Goal: Check status

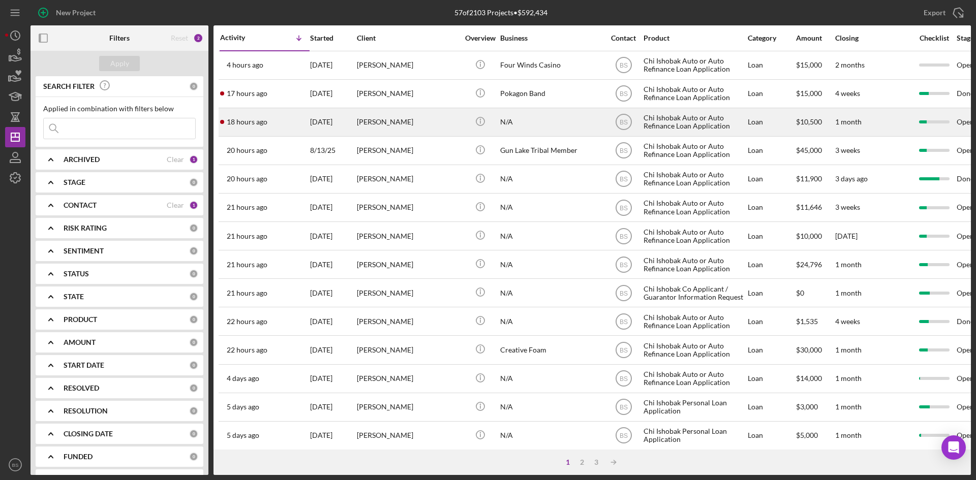
click at [280, 116] on div "18 hours ago Ralph Bailey" at bounding box center [264, 122] width 89 height 27
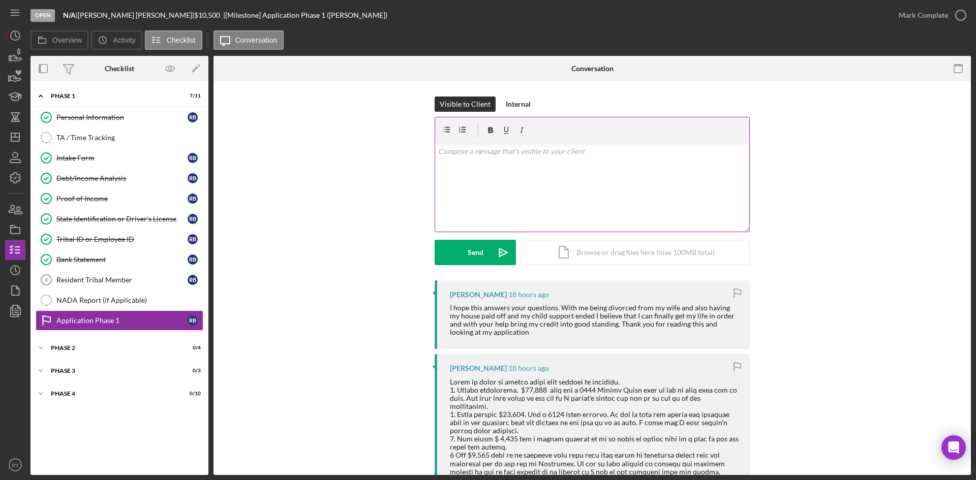
click at [503, 185] on div "v Color teal Color pink Remove color Add row above Add row below Add column bef…" at bounding box center [592, 187] width 314 height 89
click at [676, 154] on p "Thank you kindly [PERSON_NAME]. This is more than we could have asked for and i…" at bounding box center [592, 157] width 309 height 23
click at [521, 163] on p "Thank you kindly, [PERSON_NAME]. This is more than we could have asked for and …" at bounding box center [592, 157] width 309 height 23
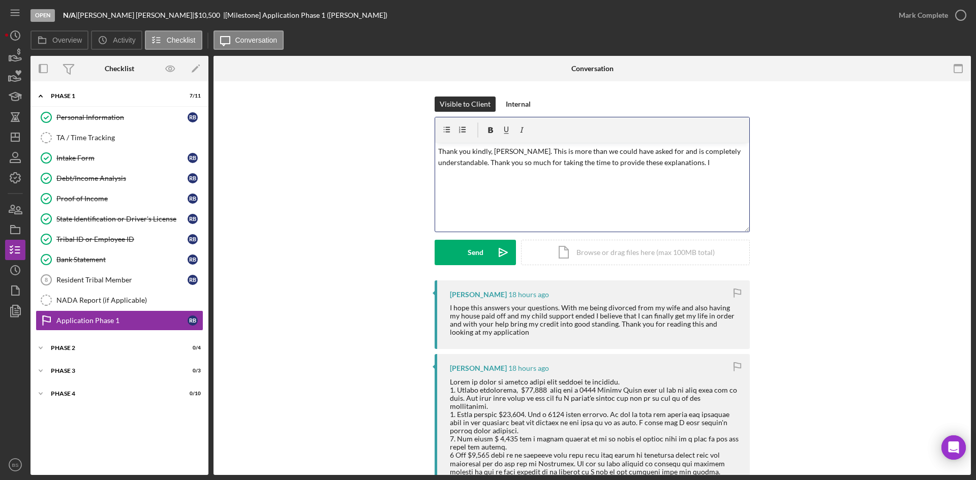
click at [508, 160] on p "Thank you kindly, [PERSON_NAME]. This is more than we could have asked for and …" at bounding box center [592, 157] width 309 height 23
click at [516, 151] on p "Thank you kindly, [PERSON_NAME]. This is more than we could have asked for and …" at bounding box center [592, 157] width 309 height 23
click at [712, 159] on p "Thank you kindly, [PERSON_NAME]. This is more than we could have asked for and …" at bounding box center [592, 157] width 309 height 23
click at [512, 177] on p "Thank you kindly, [PERSON_NAME]. This is more than we could have asked for and …" at bounding box center [592, 163] width 309 height 34
click at [532, 175] on p "Thank you kindly, [PERSON_NAME]. This is more than we could have asked for and …" at bounding box center [592, 163] width 309 height 34
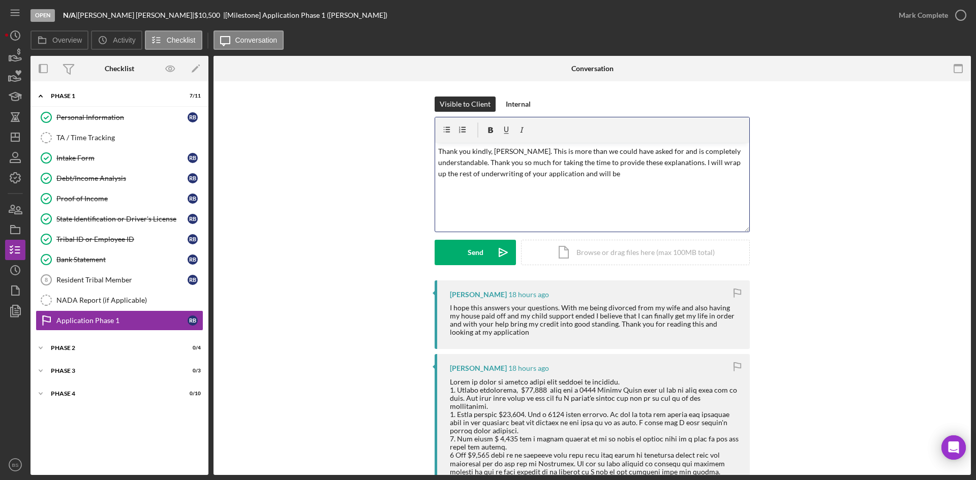
click at [504, 175] on p "Thank you kindly, [PERSON_NAME]. This is more than we could have asked for and …" at bounding box center [592, 163] width 309 height 34
click at [501, 170] on p "Thank you kindly, [PERSON_NAME]. This is more than we could have asked for and …" at bounding box center [592, 163] width 309 height 34
click at [540, 174] on p "Thank you kindly, [PERSON_NAME]. This is more than we could have asked for and …" at bounding box center [592, 163] width 309 height 34
click at [628, 177] on p "Thank you kindly, [PERSON_NAME]. This is more than we could have asked for and …" at bounding box center [592, 163] width 309 height 34
click at [615, 177] on p "Thank you kindly, [PERSON_NAME]. This is more than we could have asked for and …" at bounding box center [592, 163] width 309 height 34
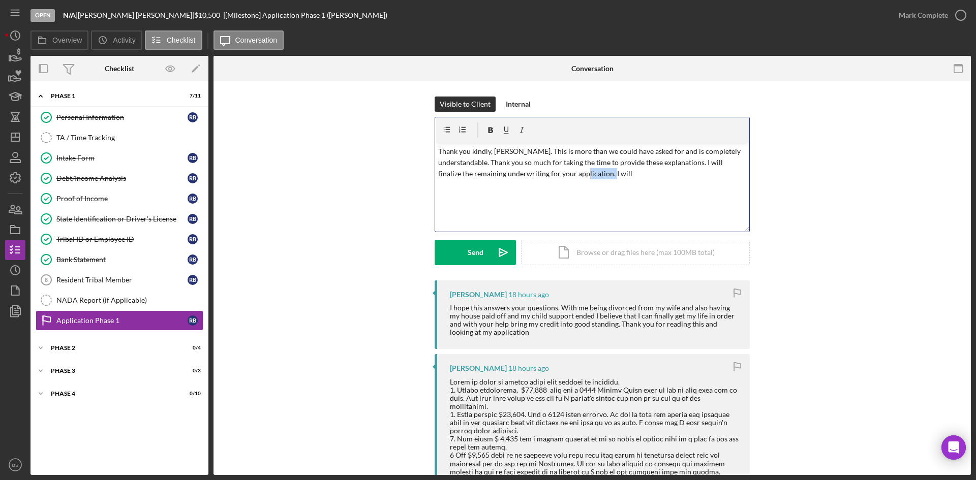
drag, startPoint x: 614, startPoint y: 174, endPoint x: 584, endPoint y: 173, distance: 30.0
click at [584, 173] on p "Thank you kindly, [PERSON_NAME]. This is more than we could have asked for and …" at bounding box center [592, 163] width 309 height 34
click at [587, 176] on p "Thank you kindly, [PERSON_NAME]. This is more than we could have asked for and …" at bounding box center [592, 169] width 309 height 46
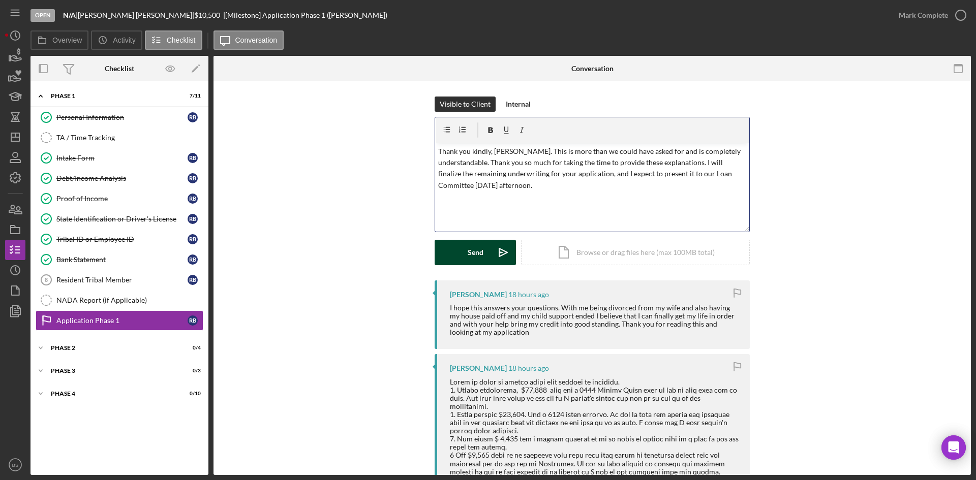
click at [507, 245] on icon "Icon/icon-invite-send" at bounding box center [503, 252] width 25 height 25
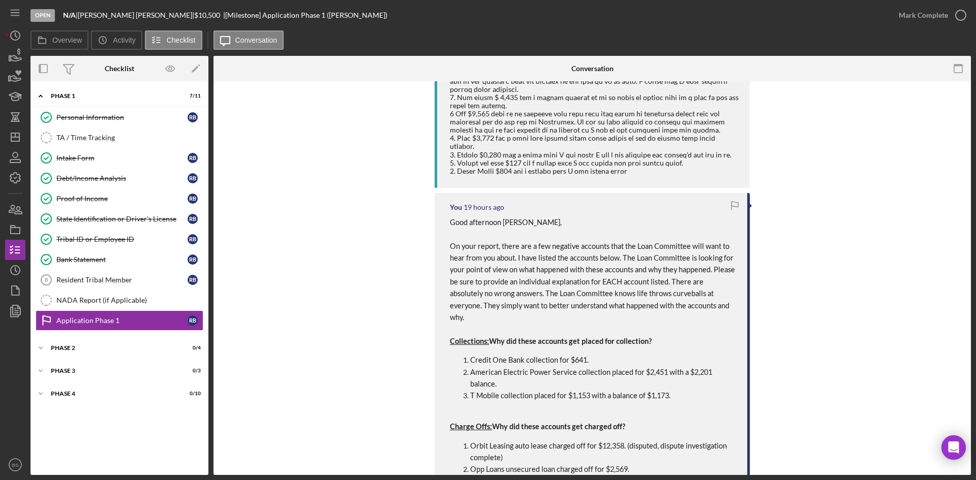
scroll to position [457, 0]
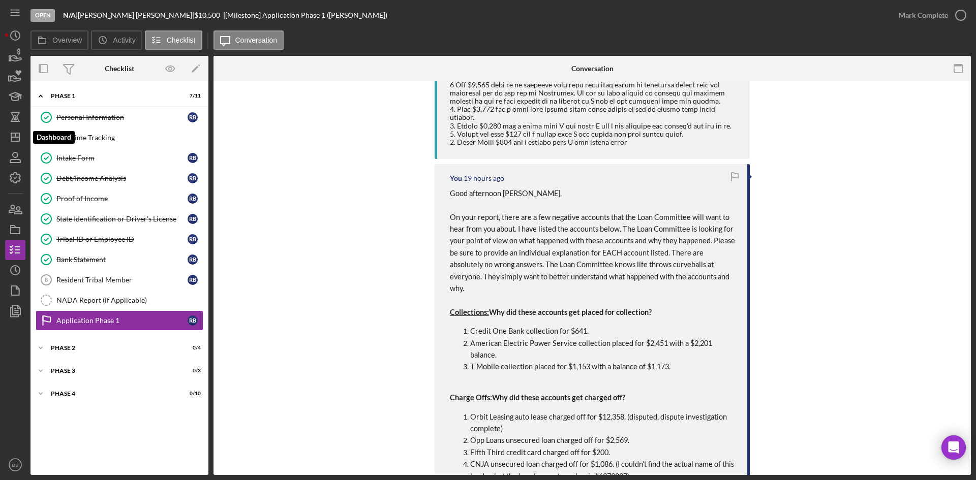
drag, startPoint x: 21, startPoint y: 137, endPoint x: 26, endPoint y: 135, distance: 5.9
click at [21, 137] on icon "Icon/Dashboard" at bounding box center [15, 137] width 25 height 25
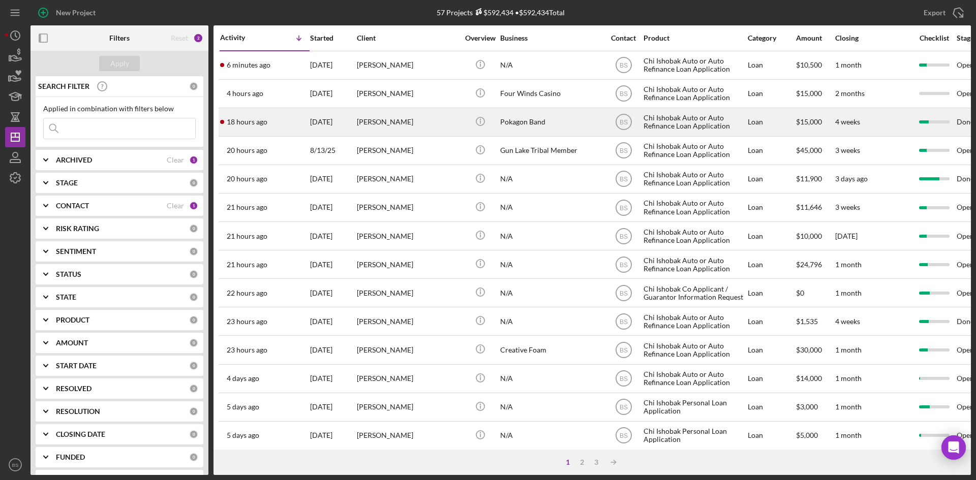
click at [357, 130] on div "[PERSON_NAME]" at bounding box center [408, 122] width 102 height 27
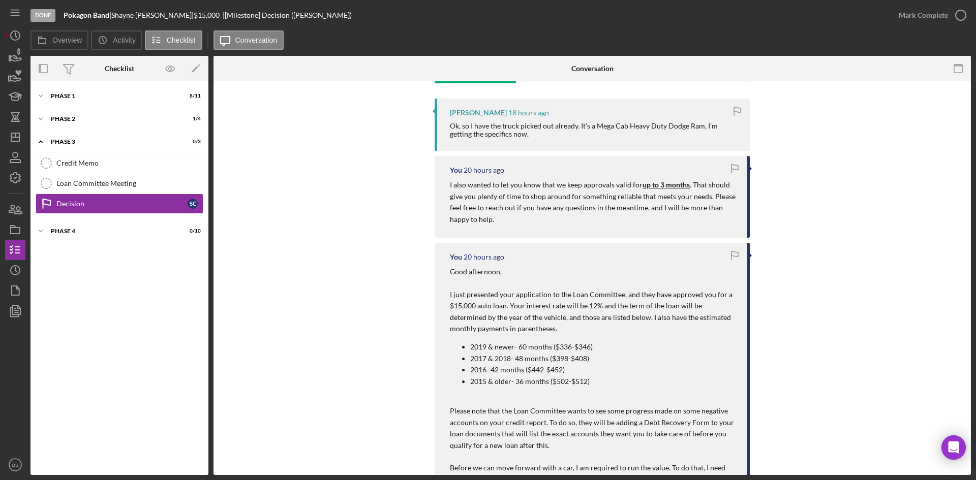
scroll to position [203, 0]
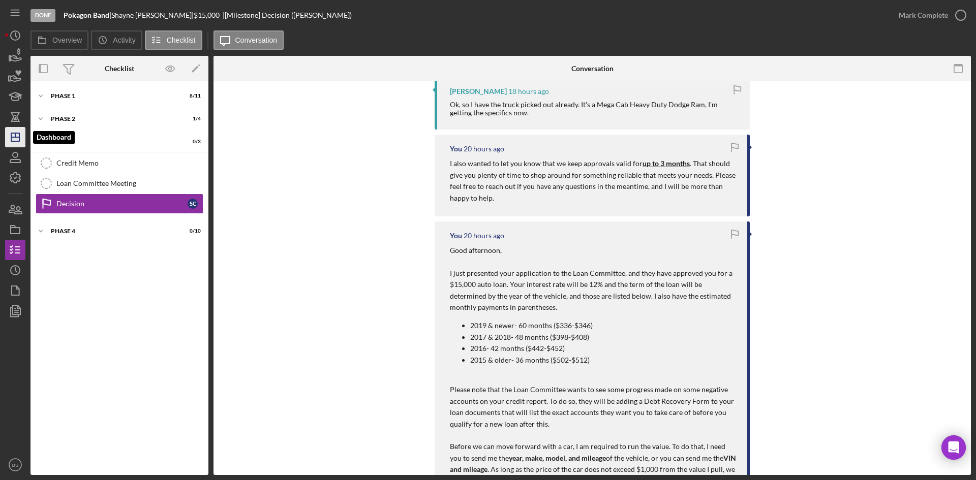
click at [17, 134] on polygon "button" at bounding box center [15, 137] width 8 height 8
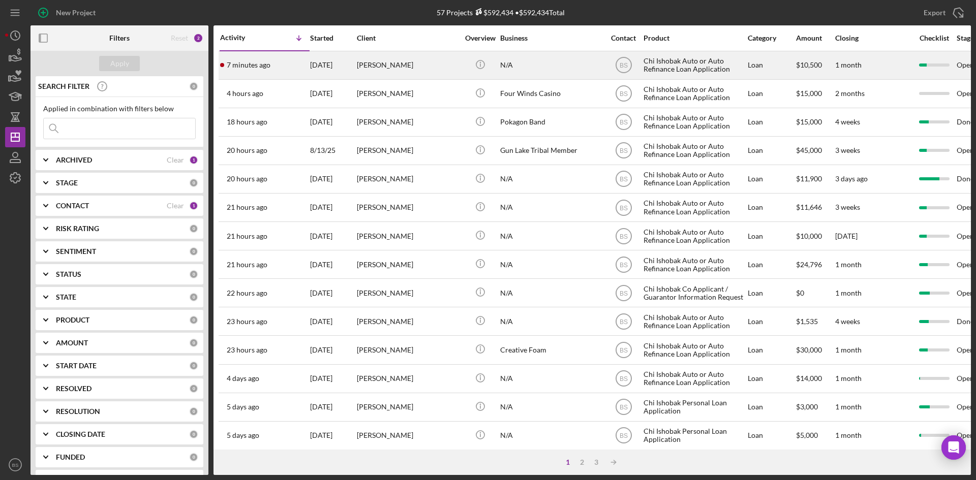
click at [406, 72] on div "[PERSON_NAME]" at bounding box center [408, 65] width 102 height 27
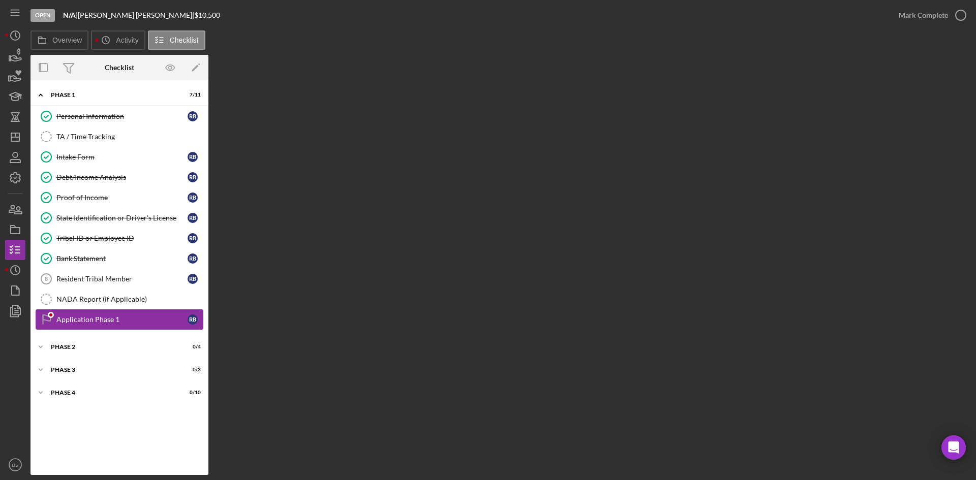
click at [134, 324] on link "Application Phase 1 Application Phase 1 R B" at bounding box center [120, 320] width 168 height 20
click at [108, 269] on link "Resident Tribal Member 8 Resident Tribal Member R B" at bounding box center [120, 279] width 168 height 20
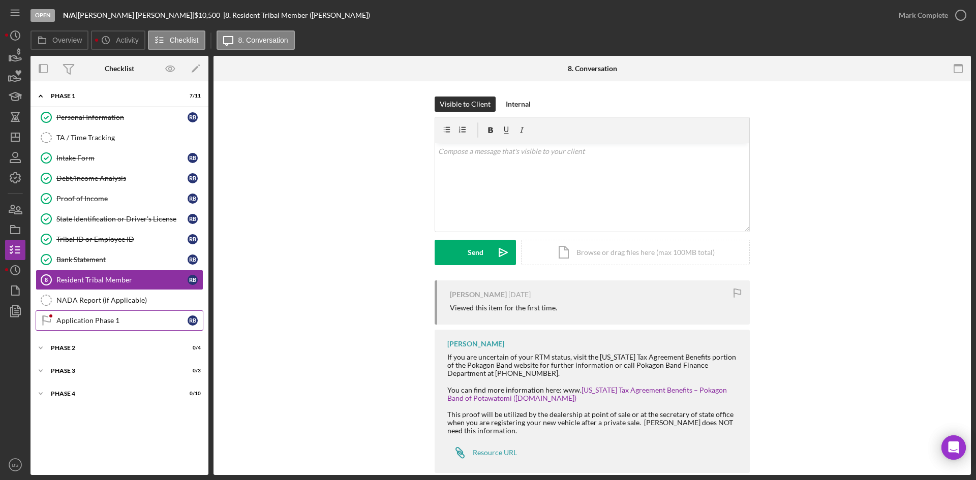
click at [111, 311] on link "Application Phase 1 Application Phase 1 R B" at bounding box center [120, 321] width 168 height 20
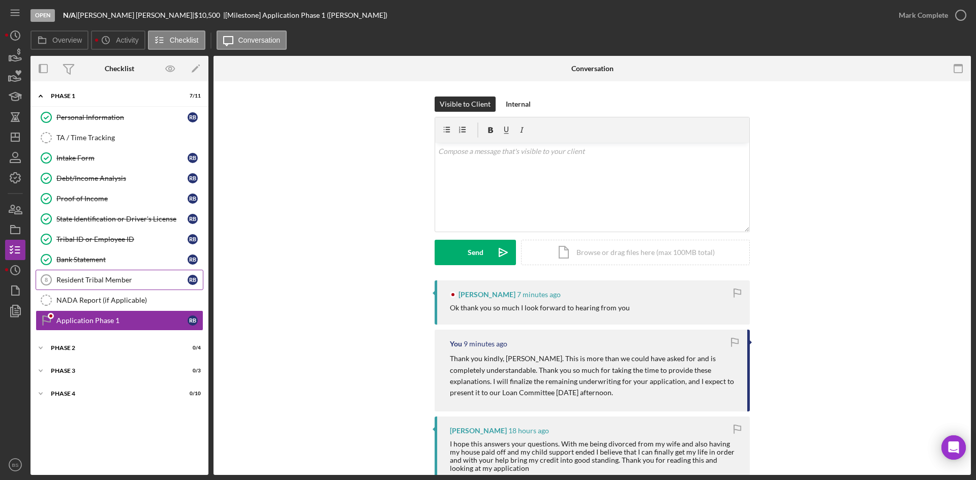
click at [110, 272] on link "Resident Tribal Member 8 Resident Tribal Member R B" at bounding box center [120, 280] width 168 height 20
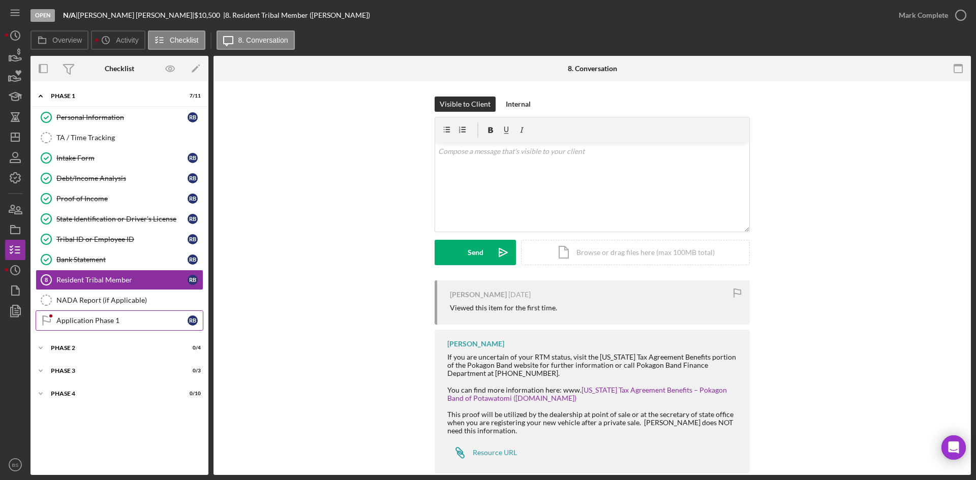
click at [115, 325] on link "Application Phase 1 Application Phase 1 R B" at bounding box center [120, 321] width 168 height 20
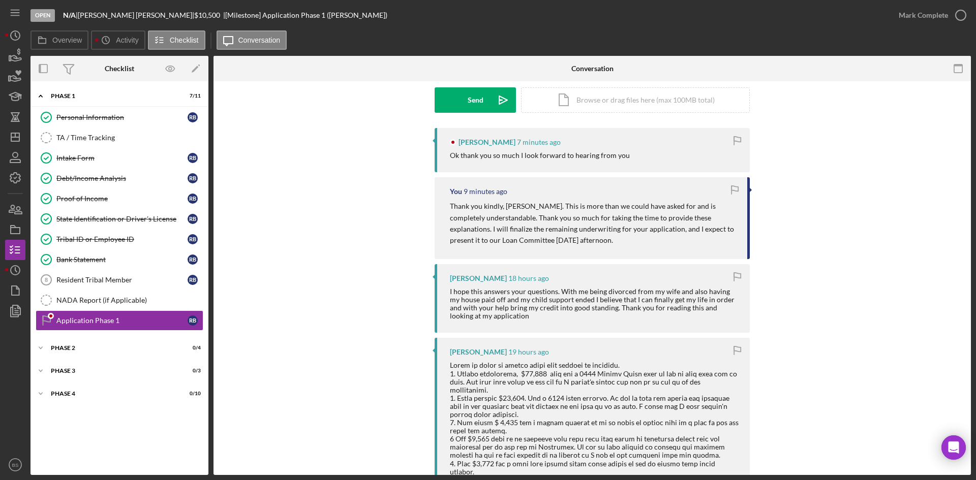
click at [512, 326] on div "[PERSON_NAME] 18 hours ago I hope this answers your questions. With me being di…" at bounding box center [592, 298] width 315 height 69
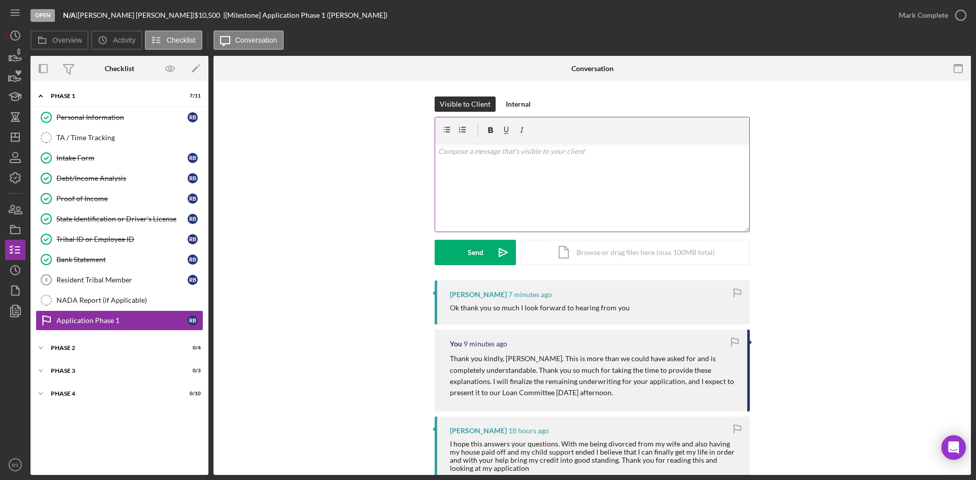
click at [509, 196] on div "v Color teal Color pink Remove color Add row above Add row below Add column bef…" at bounding box center [592, 187] width 314 height 89
click at [14, 140] on icon "Icon/Dashboard" at bounding box center [15, 137] width 25 height 25
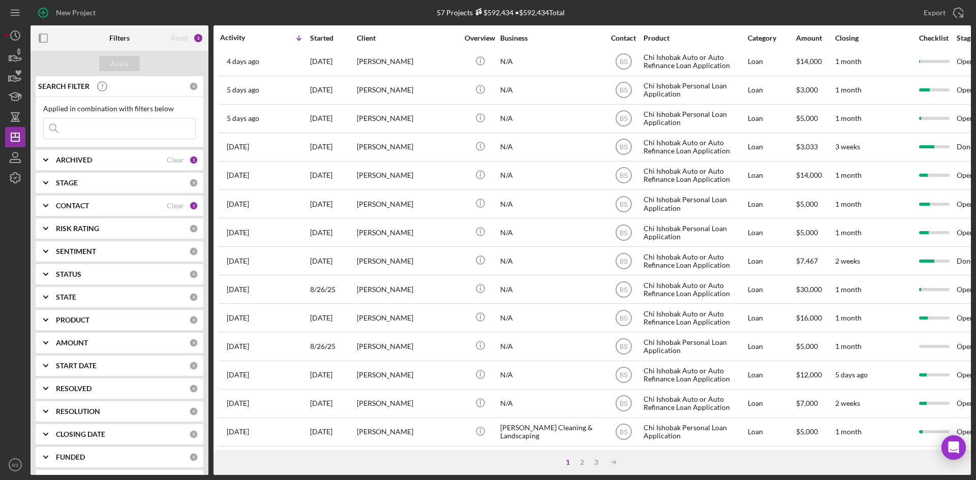
scroll to position [327, 0]
click at [582, 464] on div "2" at bounding box center [582, 463] width 14 height 8
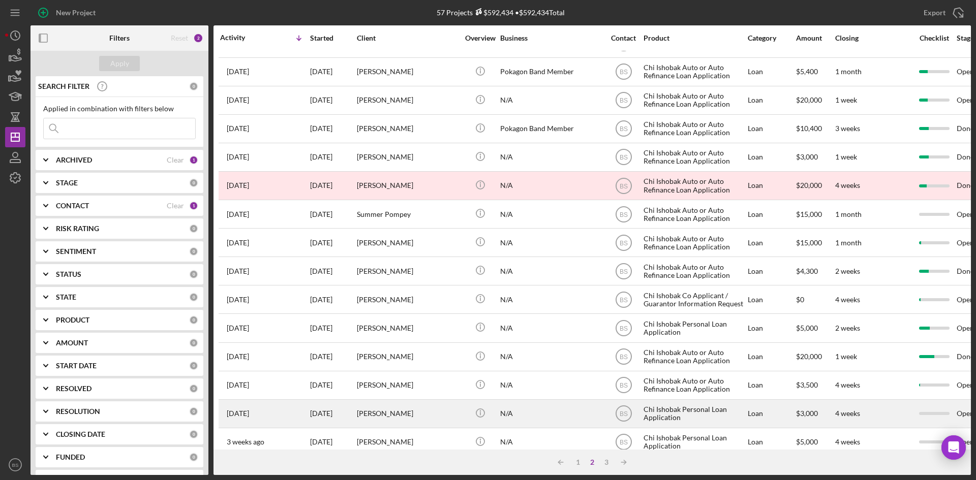
scroll to position [0, 0]
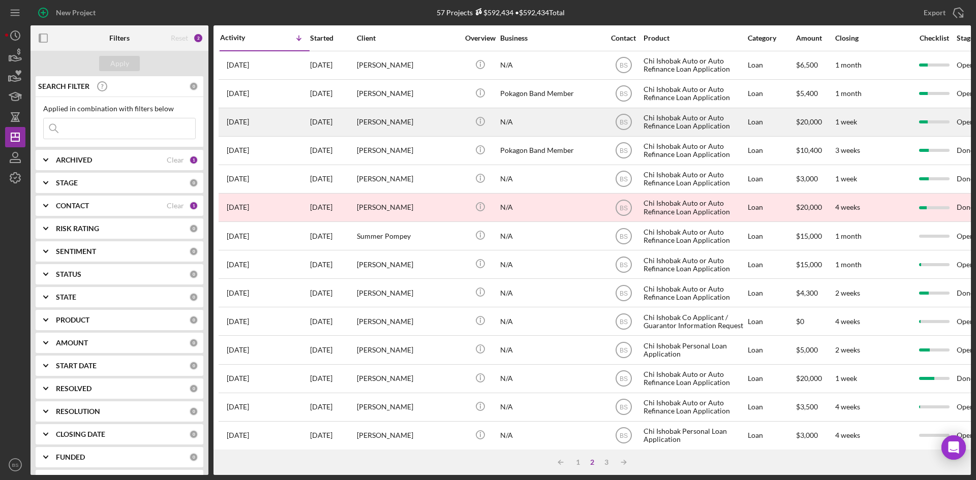
click at [401, 125] on div "Makii Kelley" at bounding box center [408, 122] width 102 height 27
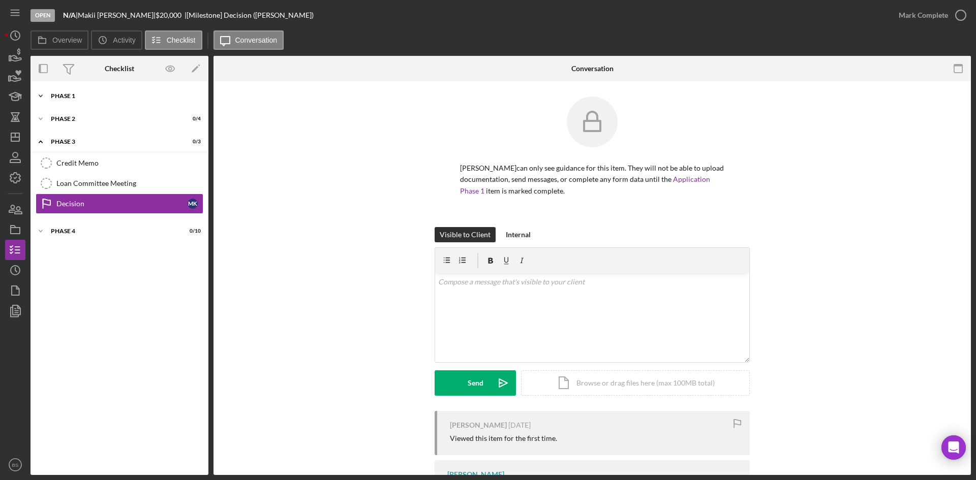
click at [108, 95] on div "Phase 1" at bounding box center [123, 96] width 145 height 6
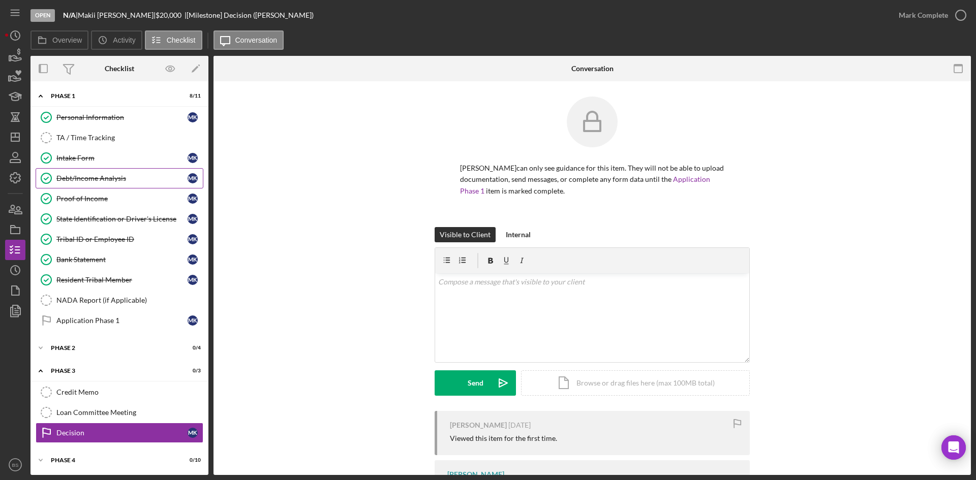
click at [117, 177] on div "Debt/Income Analysis" at bounding box center [121, 178] width 131 height 8
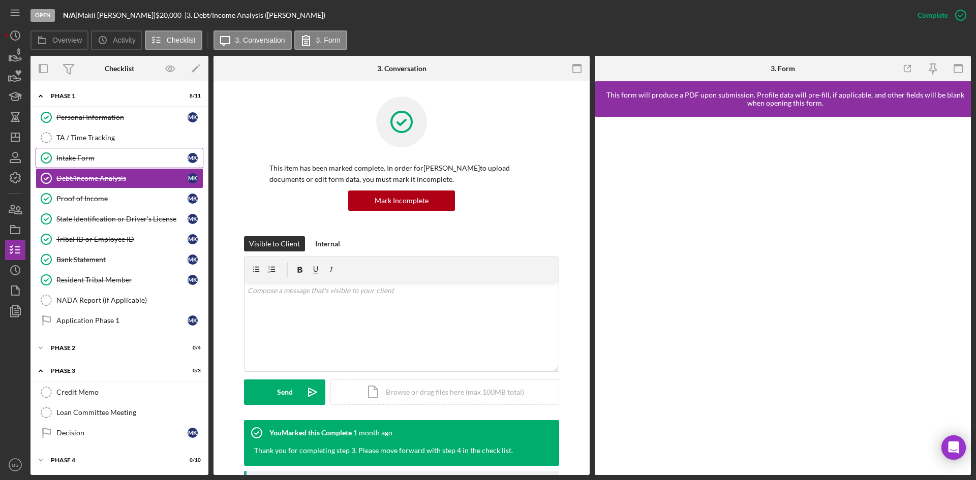
click at [118, 157] on div "Intake Form" at bounding box center [121, 158] width 131 height 8
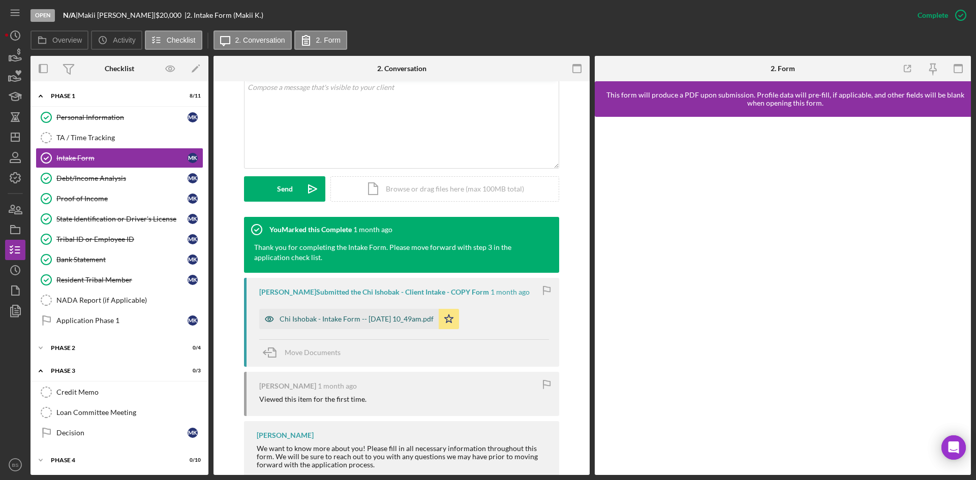
click at [388, 316] on div "Chi Ishobak - Intake Form -- 2025-07-28 10_49am.pdf" at bounding box center [357, 319] width 154 height 8
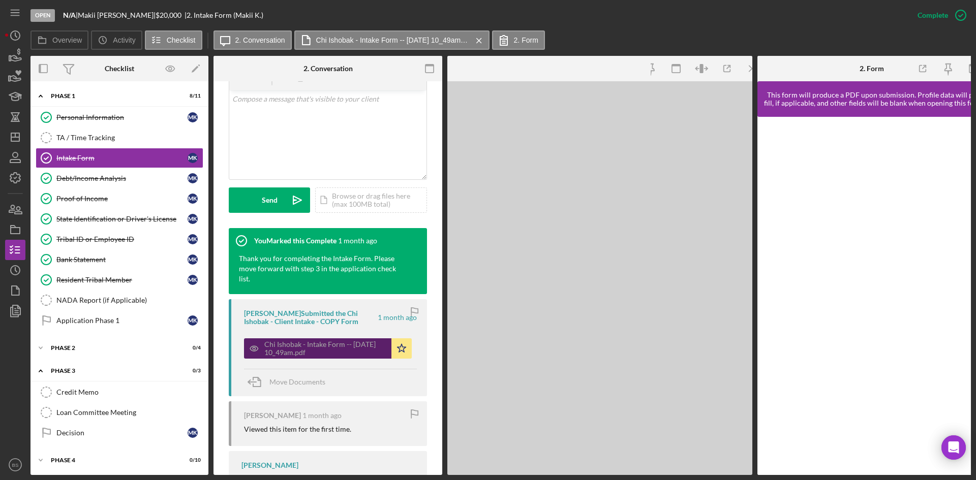
scroll to position [215, 0]
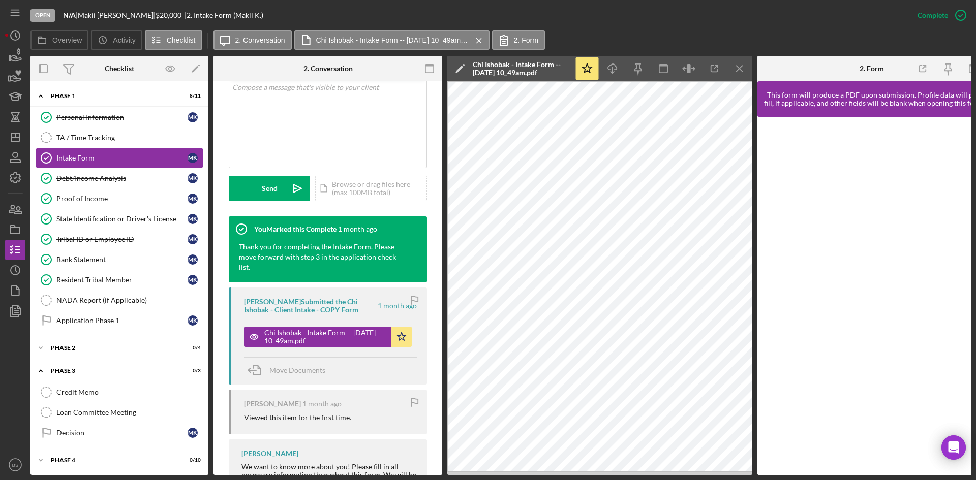
drag, startPoint x: 103, startPoint y: 186, endPoint x: 363, endPoint y: 274, distance: 275.4
click at [103, 186] on link "Debt/Income Analysis Debt/Income Analysis M K" at bounding box center [120, 178] width 168 height 20
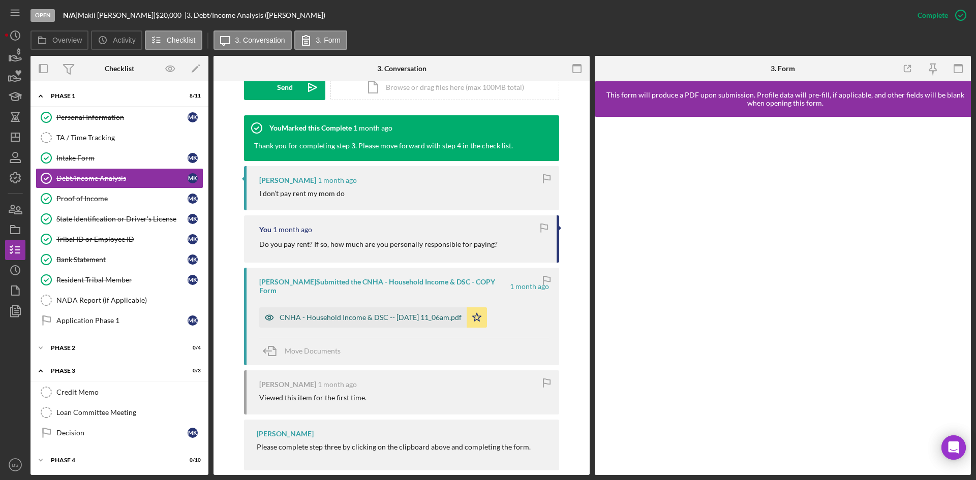
click at [401, 314] on div "CNHA - Household Income & DSC -- 2025-07-28 11_06am.pdf" at bounding box center [371, 318] width 182 height 8
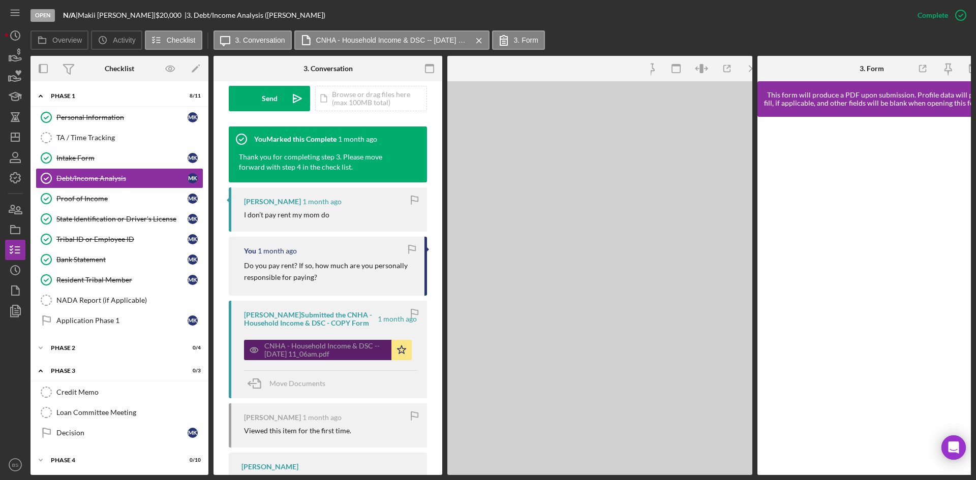
scroll to position [316, 0]
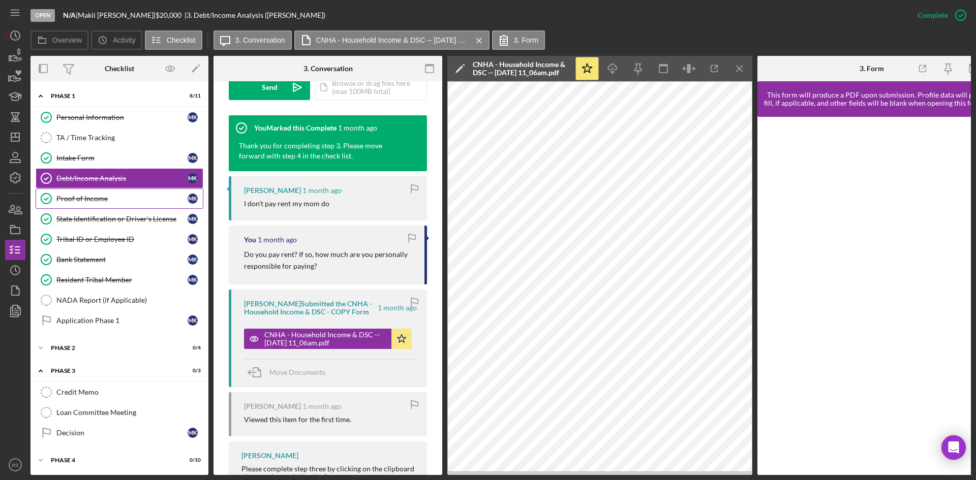
drag, startPoint x: 96, startPoint y: 201, endPoint x: 132, endPoint y: 205, distance: 36.3
click at [96, 201] on div "Proof of Income" at bounding box center [121, 199] width 131 height 8
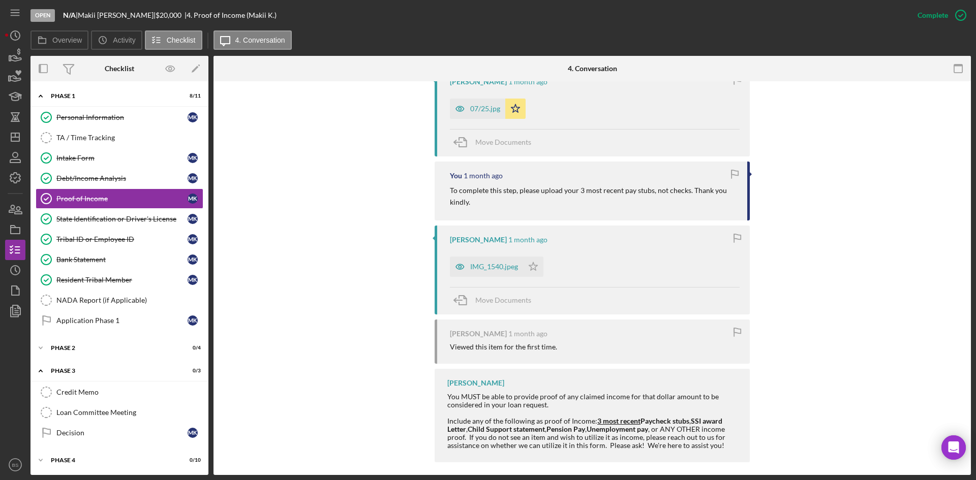
scroll to position [490, 0]
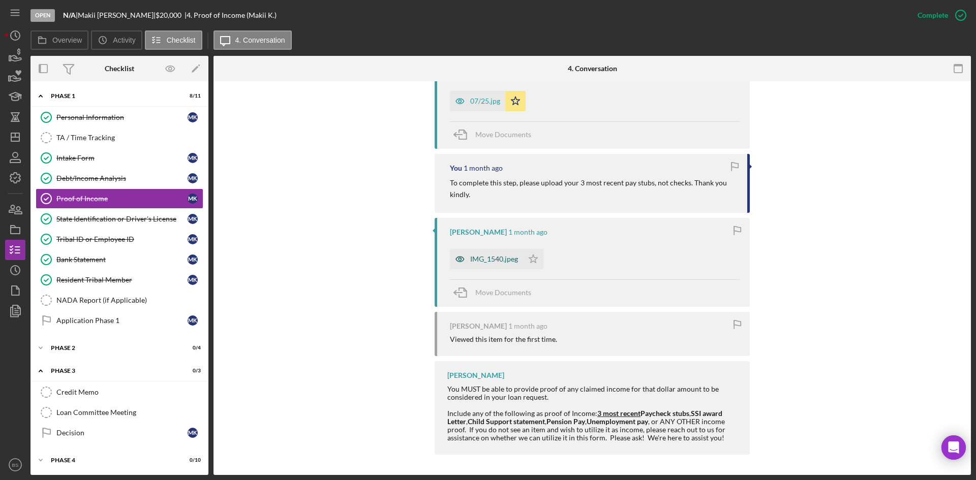
click at [497, 258] on div "IMG_1540.jpeg" at bounding box center [494, 259] width 48 height 8
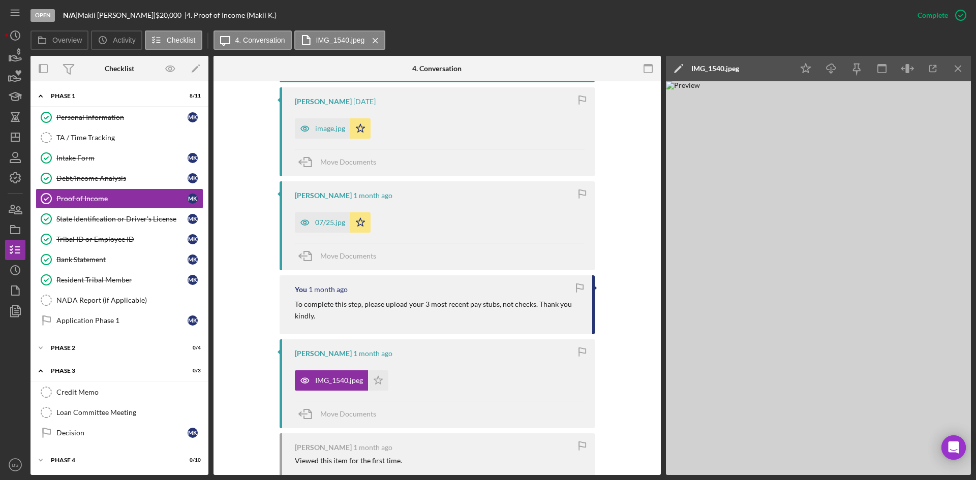
scroll to position [287, 0]
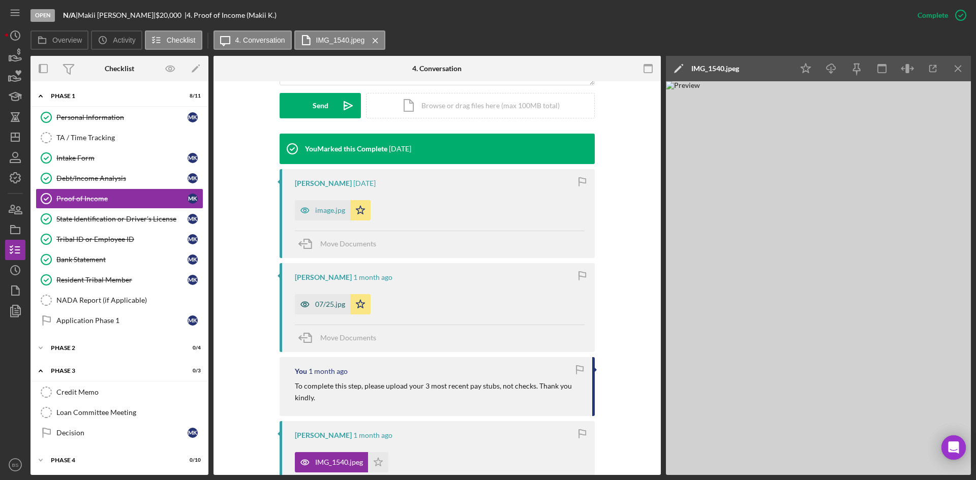
click at [323, 300] on div "07/25.jpg" at bounding box center [330, 304] width 30 height 8
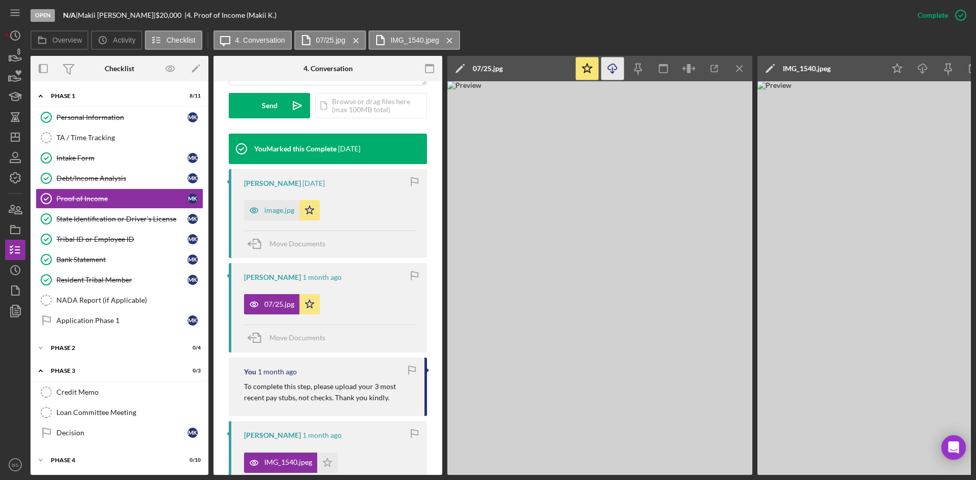
click at [612, 71] on icon "Icon/Download" at bounding box center [612, 68] width 23 height 23
click at [273, 209] on div "image.jpg" at bounding box center [279, 210] width 30 height 8
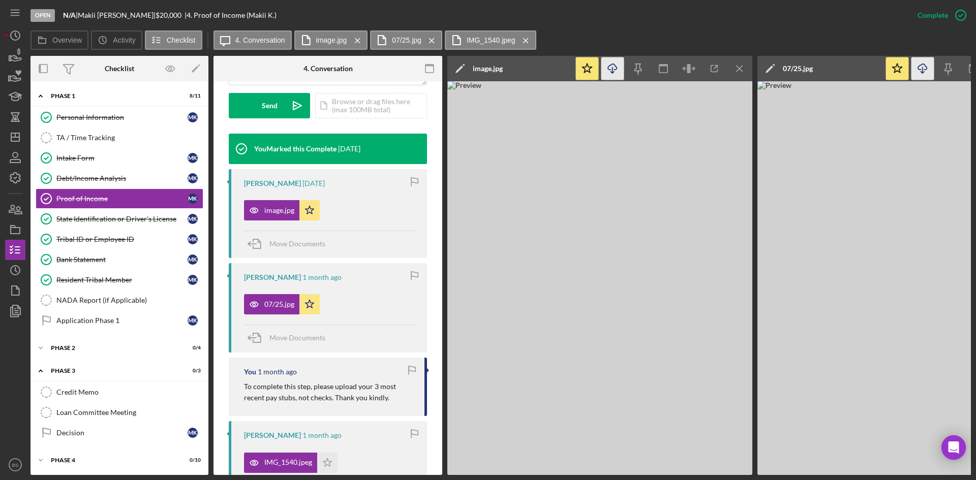
click at [615, 62] on icon "Icon/Download" at bounding box center [612, 68] width 23 height 23
click at [86, 220] on div "State Identification or Driver's License" at bounding box center [121, 219] width 131 height 8
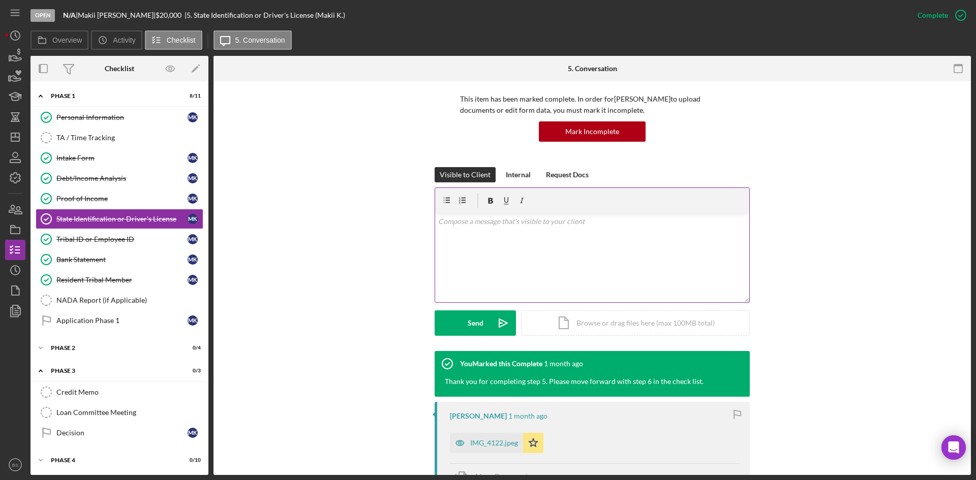
scroll to position [203, 0]
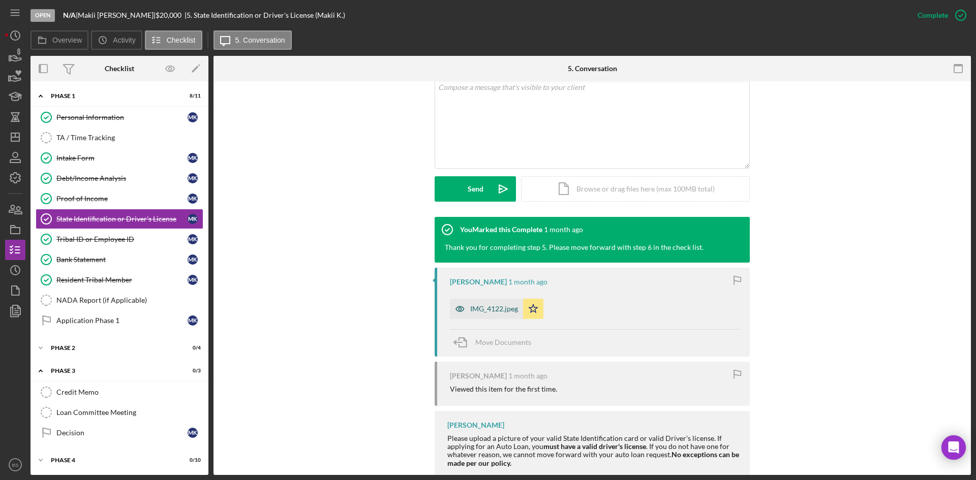
click at [486, 311] on div "IMG_4122.jpeg" at bounding box center [494, 309] width 48 height 8
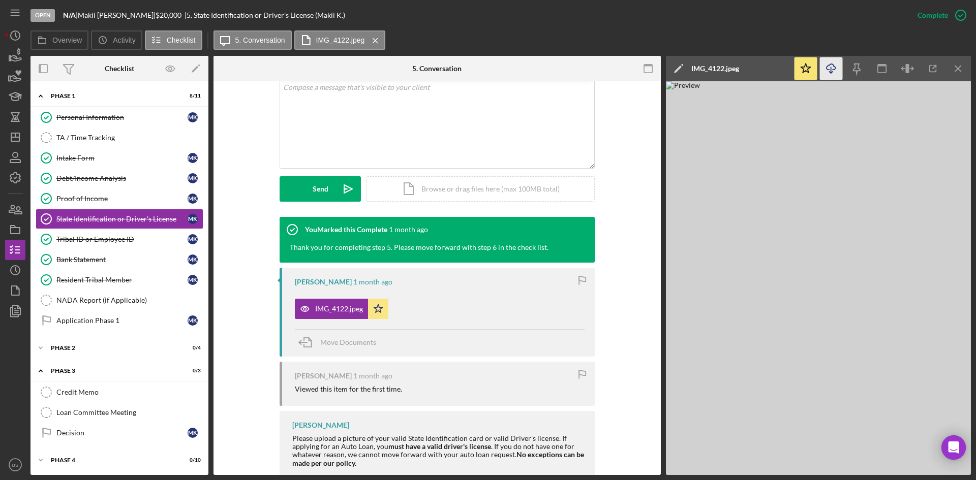
click at [830, 70] on icon "Icon/Download" at bounding box center [831, 68] width 23 height 23
click at [85, 236] on div "Tribal ID or Employee ID" at bounding box center [121, 239] width 131 height 8
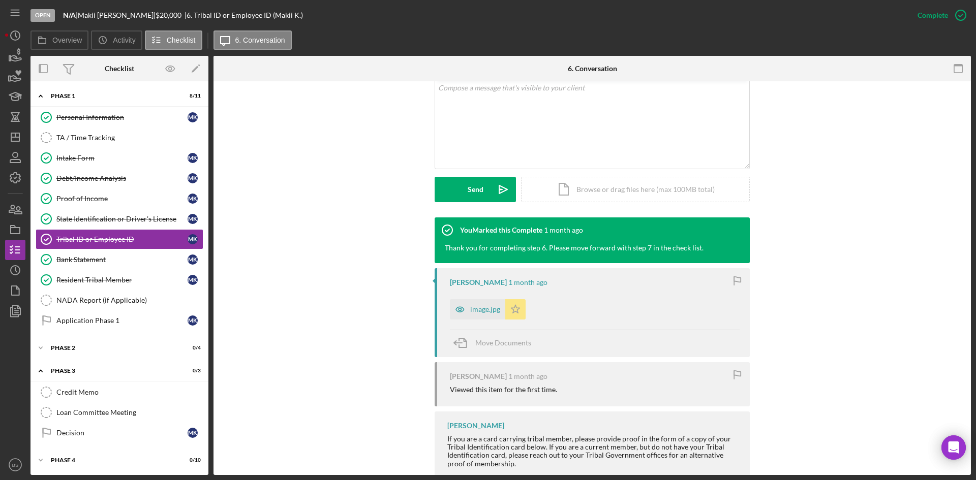
scroll to position [203, 0]
click at [492, 306] on div "image.jpg" at bounding box center [485, 309] width 30 height 8
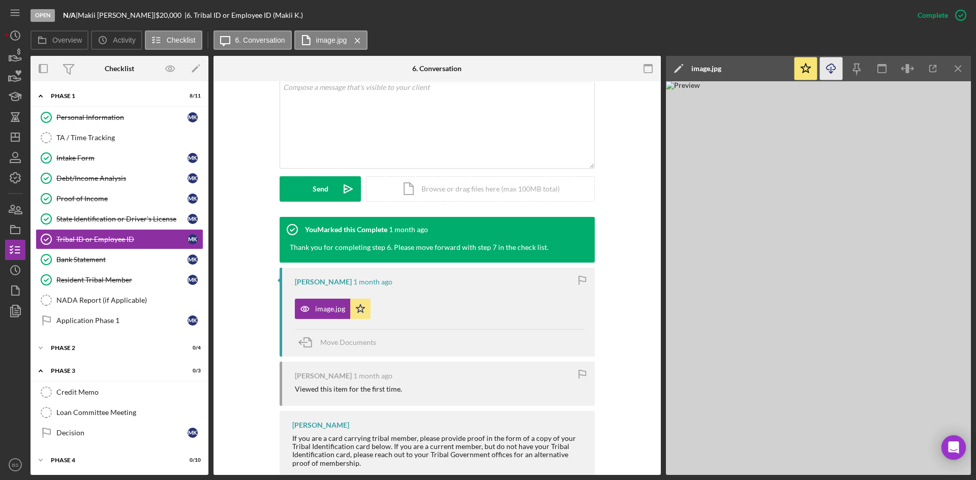
click at [825, 68] on icon "Icon/Download" at bounding box center [831, 68] width 23 height 23
drag, startPoint x: 82, startPoint y: 260, endPoint x: 84, endPoint y: 249, distance: 11.4
click at [82, 260] on div "Bank Statement" at bounding box center [121, 260] width 131 height 8
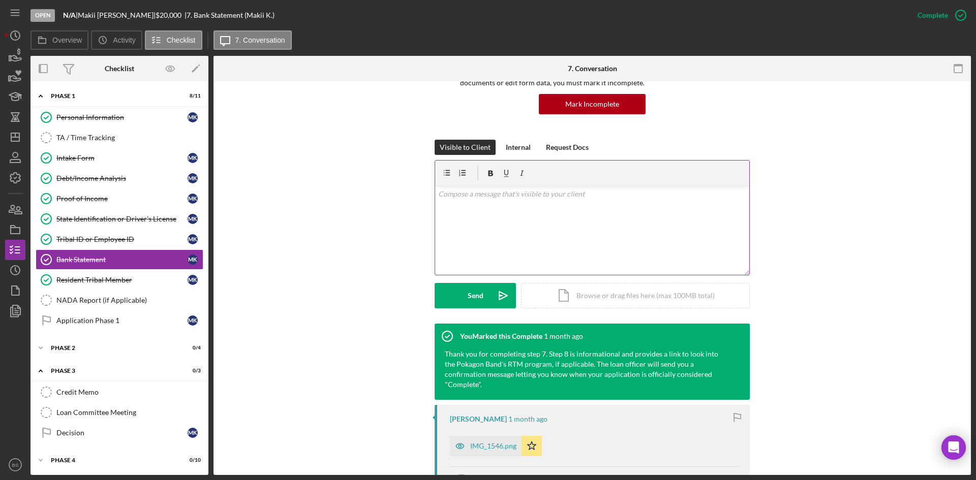
scroll to position [232, 0]
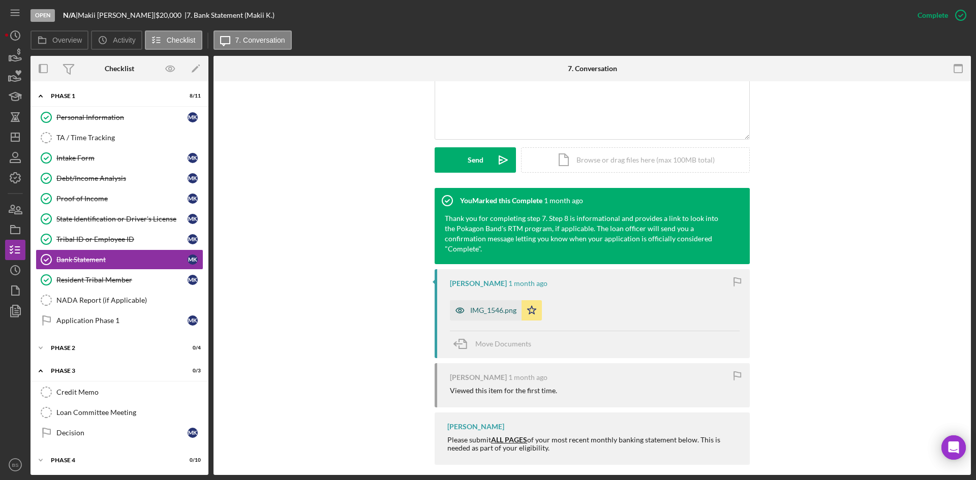
click at [500, 300] on div "IMG_1546.png" at bounding box center [486, 310] width 72 height 20
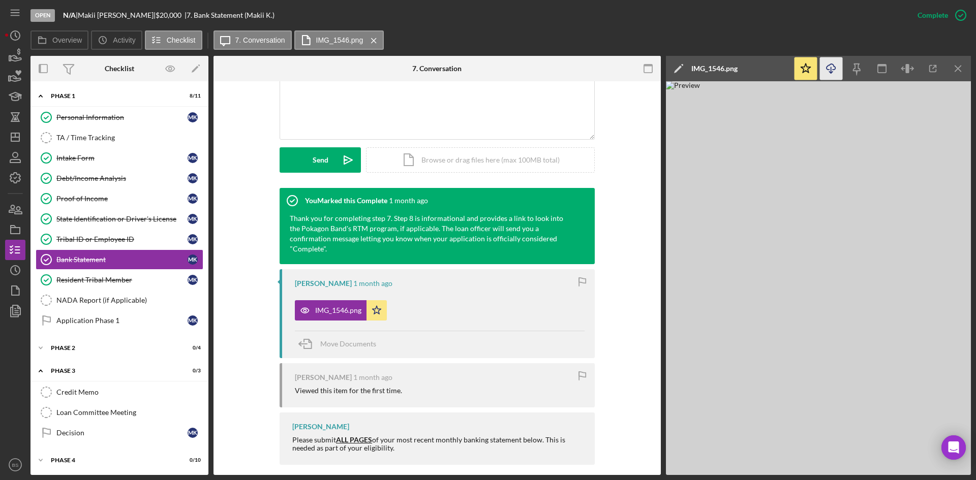
click at [834, 74] on icon "Icon/Download" at bounding box center [831, 68] width 23 height 23
click at [18, 140] on icon "Icon/Dashboard" at bounding box center [15, 137] width 25 height 25
